Goal: Check status: Check status

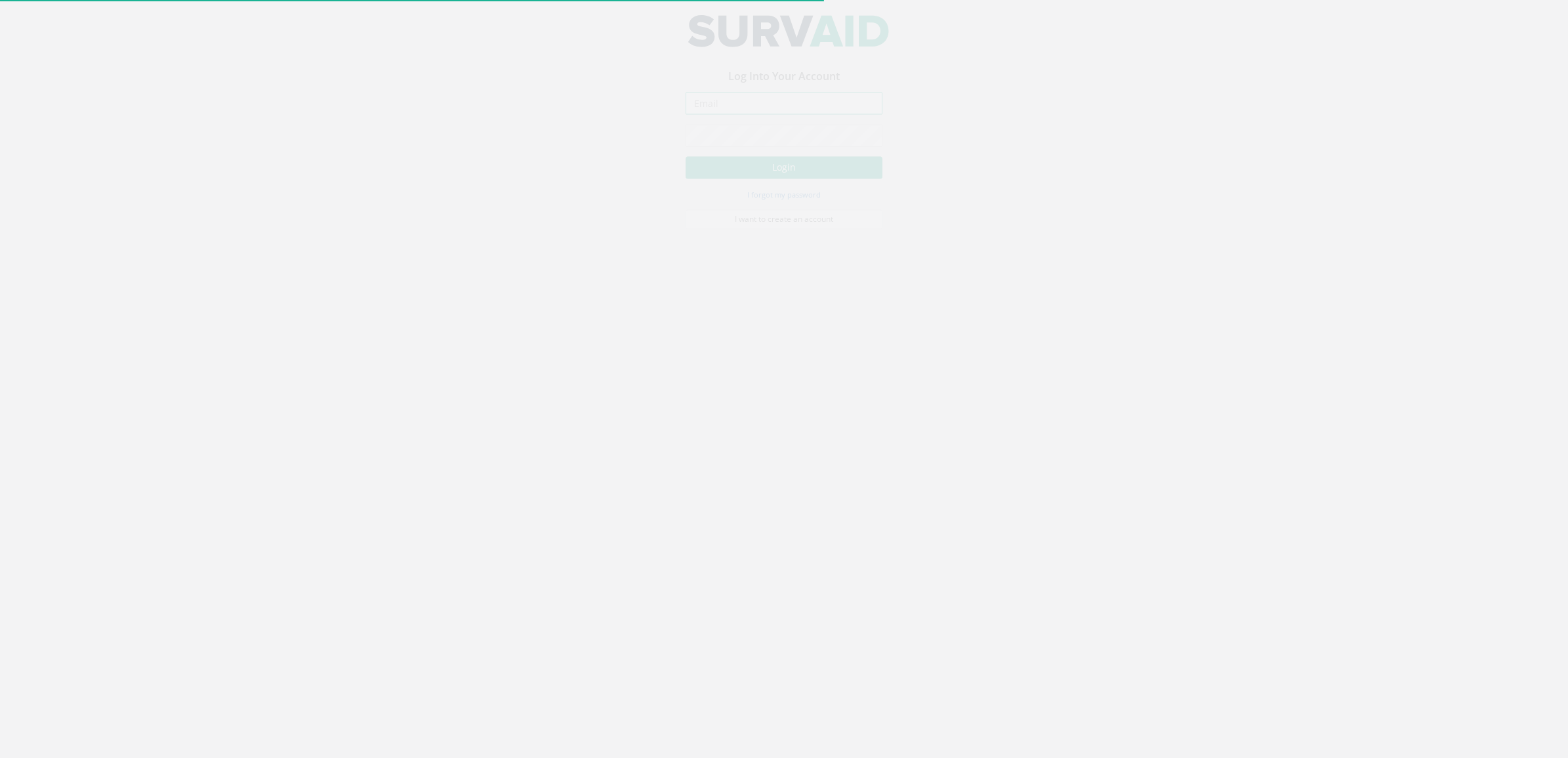
type input "[DOMAIN_NAME][EMAIL_ADDRESS][DOMAIN_NAME]"
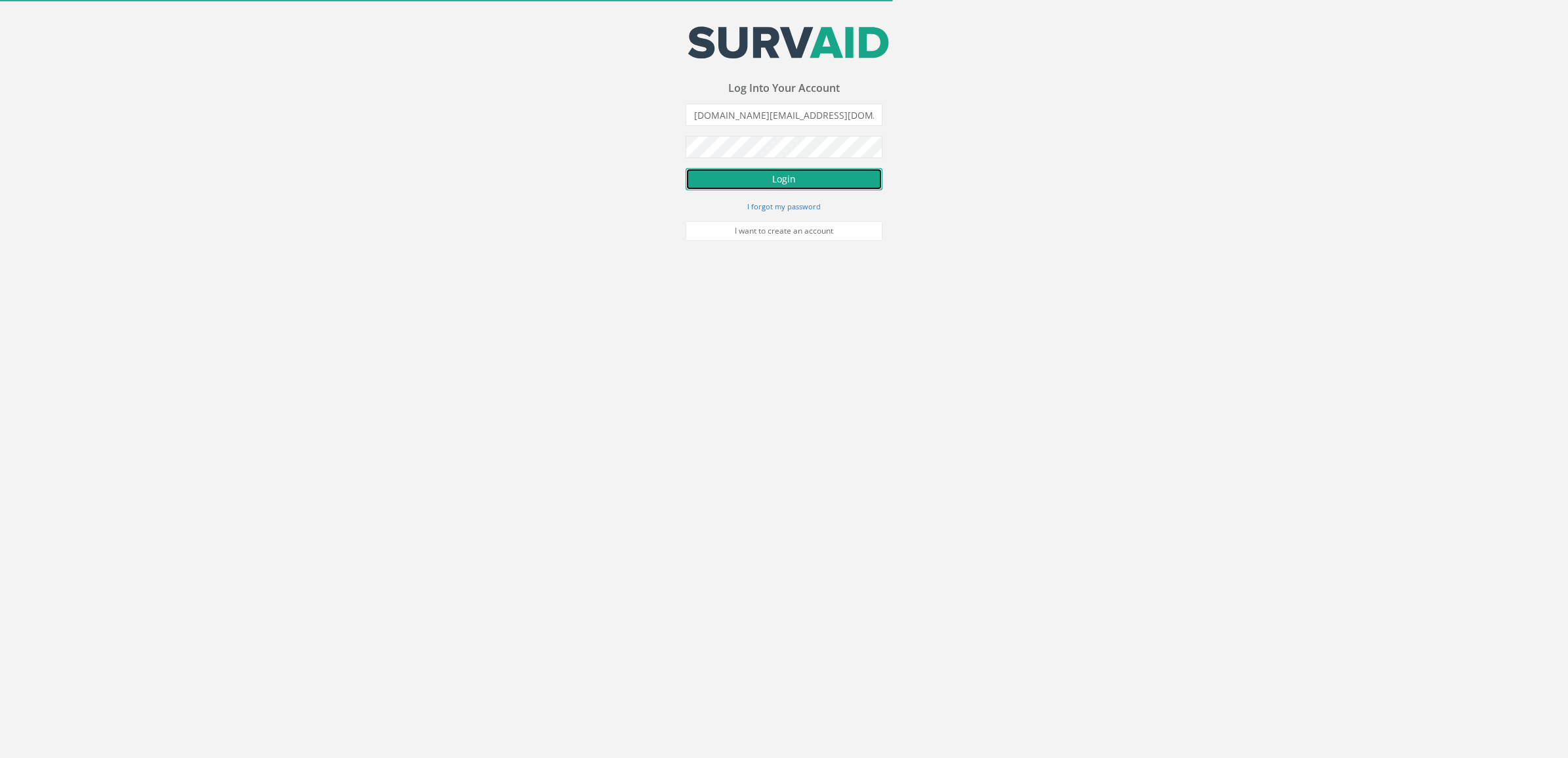
click at [778, 181] on button "Login" at bounding box center [783, 179] width 197 height 22
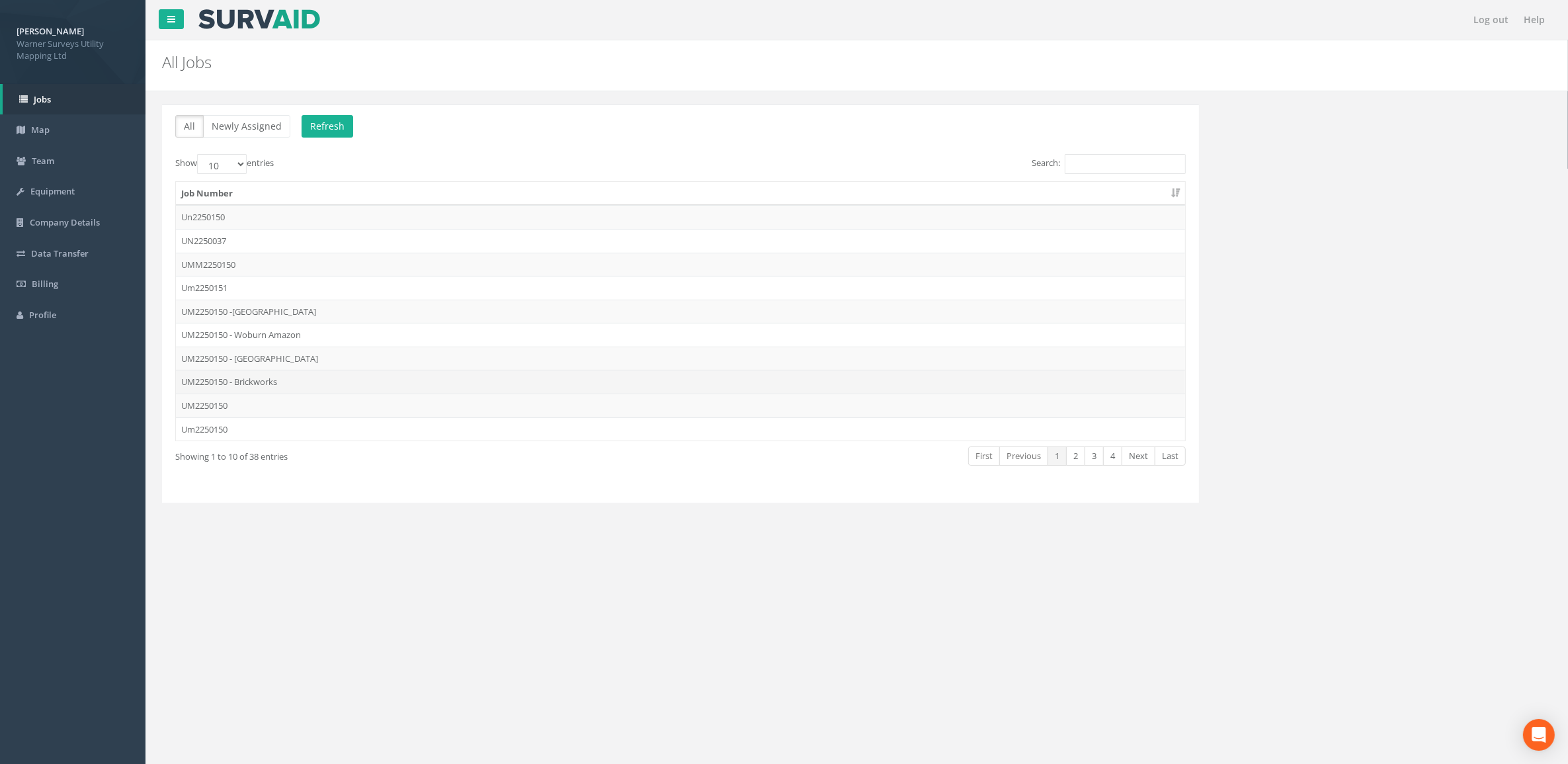
click at [272, 387] on td "UM2250150 - Brickworks" at bounding box center [680, 382] width 1010 height 24
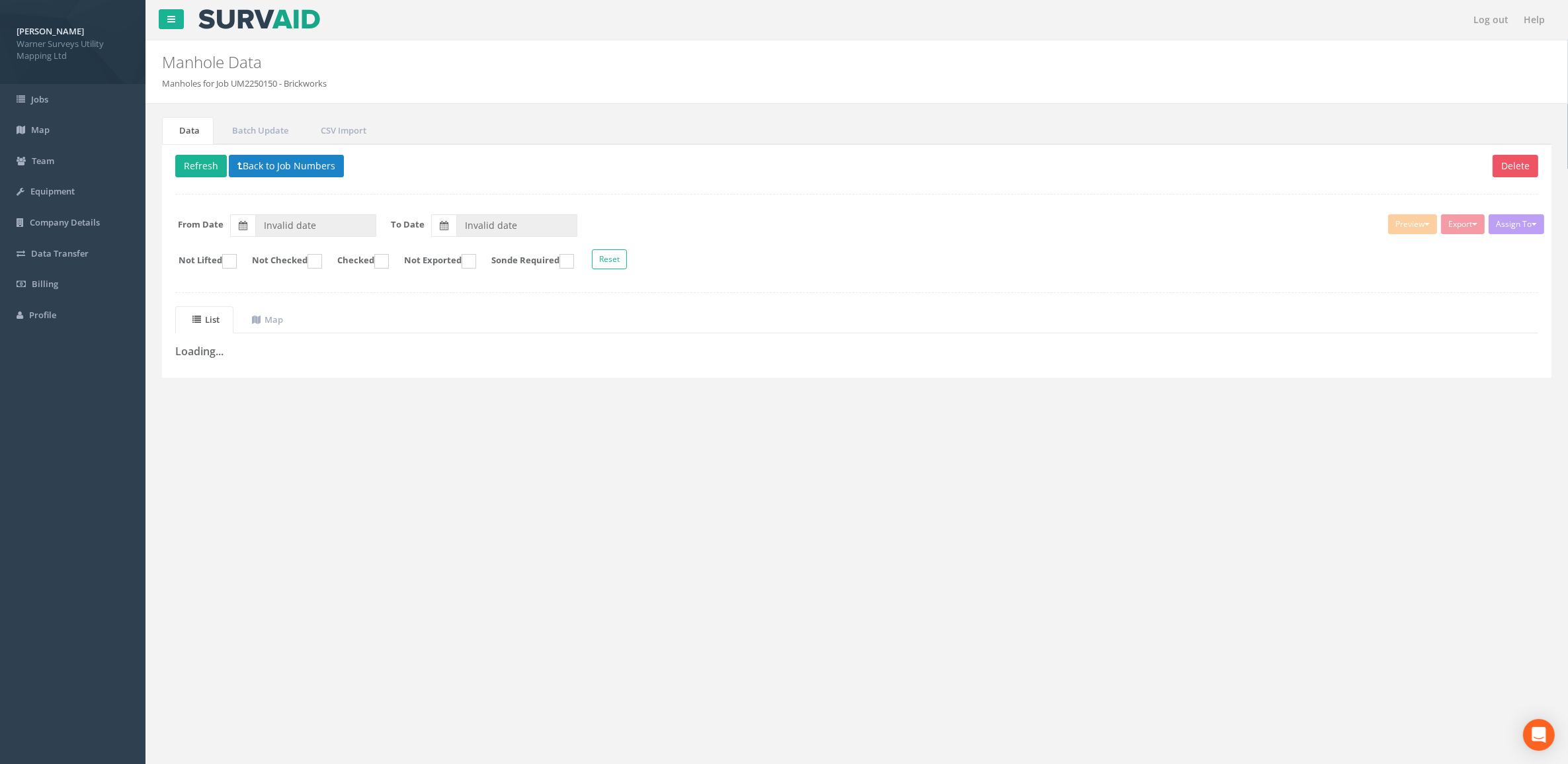
type input "[DATE]"
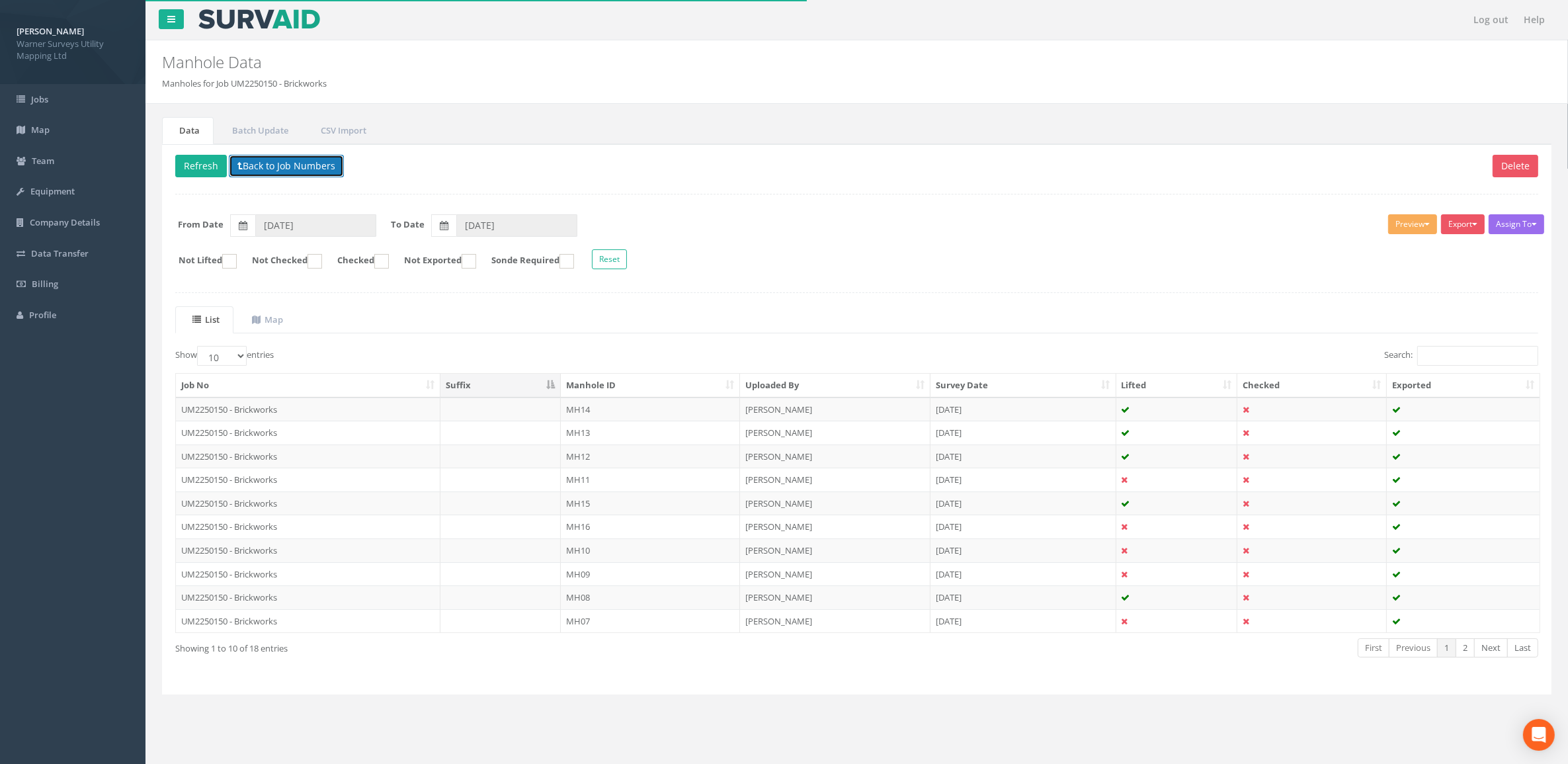
click at [281, 174] on button "Back to Job Numbers" at bounding box center [286, 166] width 115 height 22
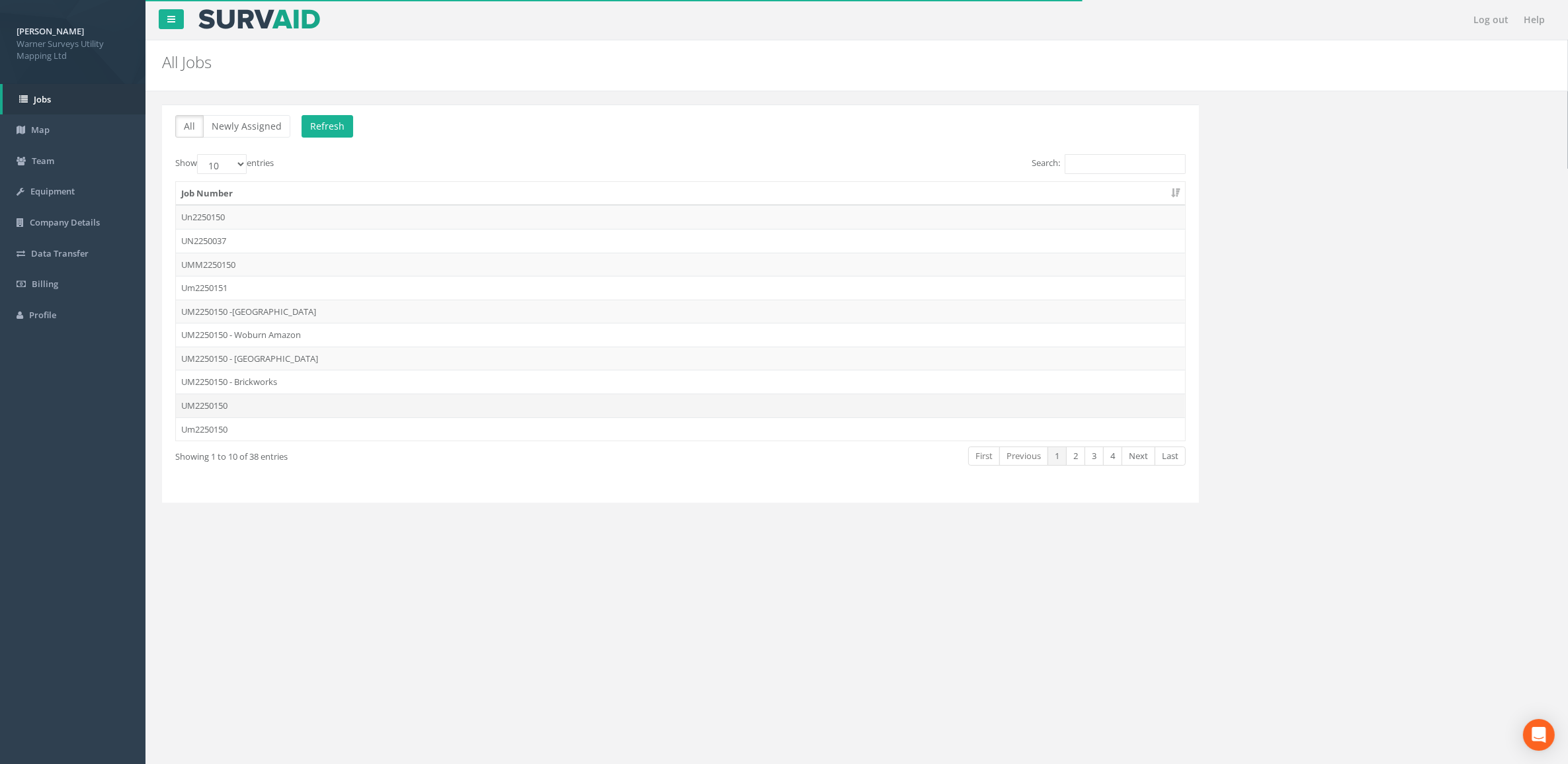
click at [260, 412] on td "UM2250150" at bounding box center [680, 405] width 1010 height 24
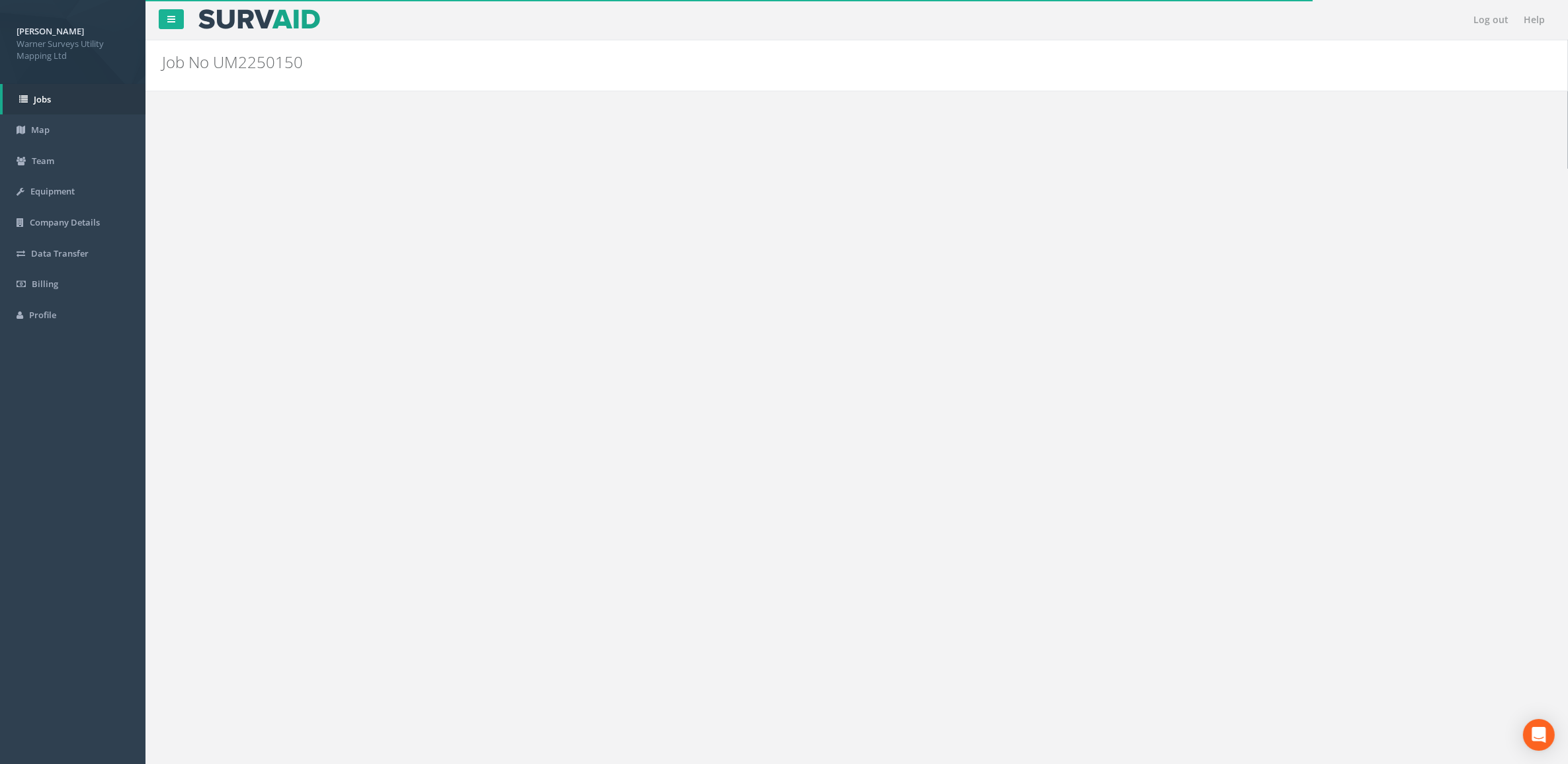
click at [266, 239] on img at bounding box center [268, 222] width 33 height 33
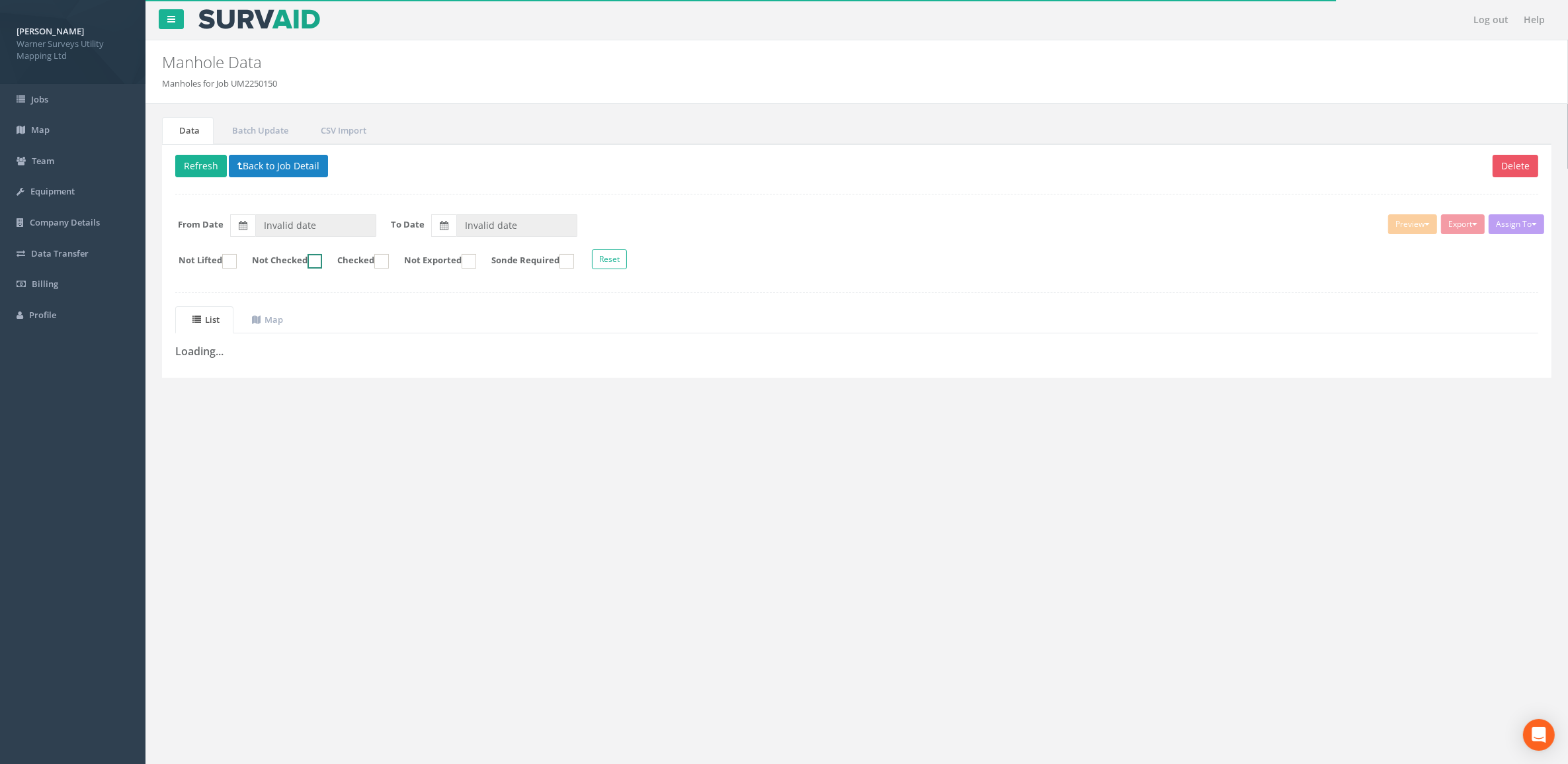
type input "[DATE]"
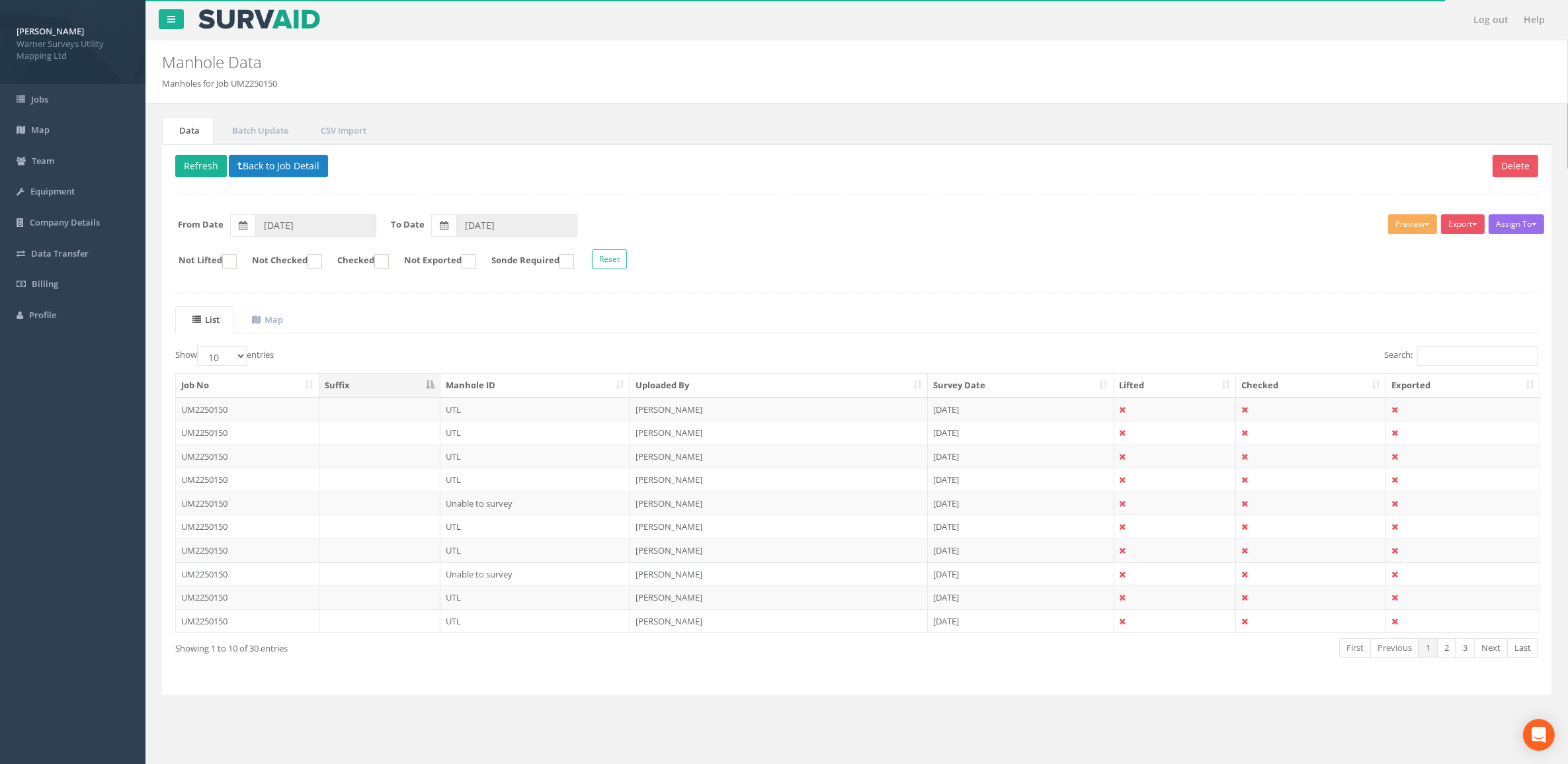
click at [713, 392] on th "Uploaded By" at bounding box center [779, 385] width 298 height 24
